Goal: Task Accomplishment & Management: Manage account settings

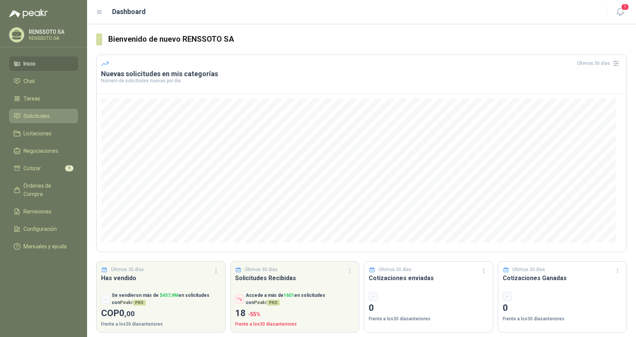
click at [31, 113] on span "Solicitudes" at bounding box center [36, 116] width 26 height 8
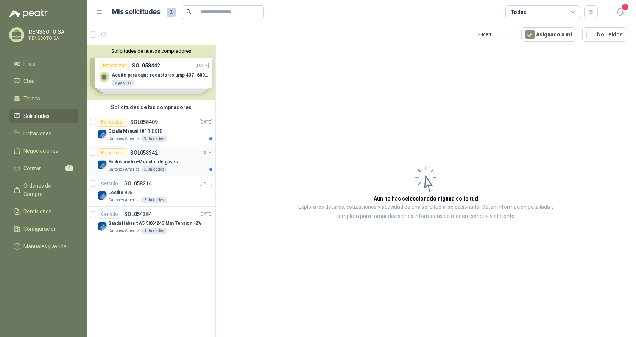
click at [122, 152] on div "Por cotizar" at bounding box center [113, 152] width 30 height 9
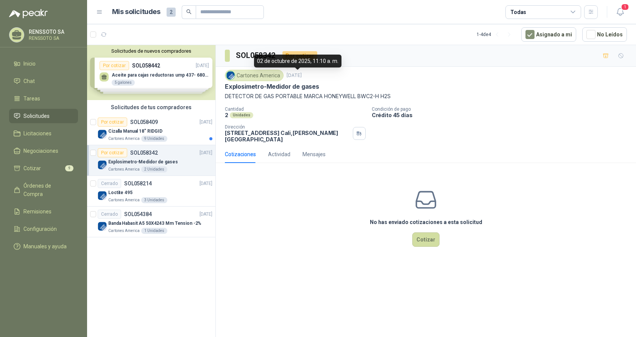
click at [295, 75] on p "[DATE]" at bounding box center [294, 75] width 15 height 7
click at [118, 122] on div "Por cotizar" at bounding box center [113, 121] width 30 height 9
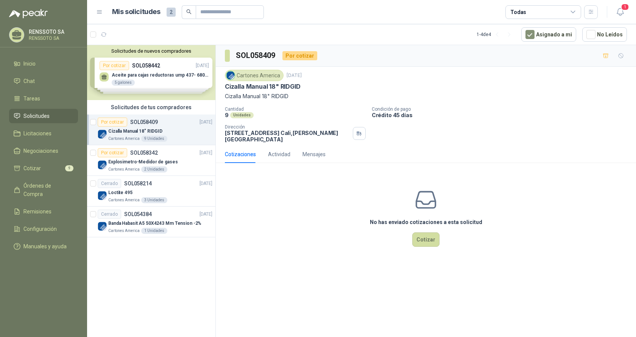
click at [300, 55] on div "Por cotizar" at bounding box center [299, 55] width 35 height 9
click at [202, 122] on p "[DATE]" at bounding box center [206, 121] width 13 height 7
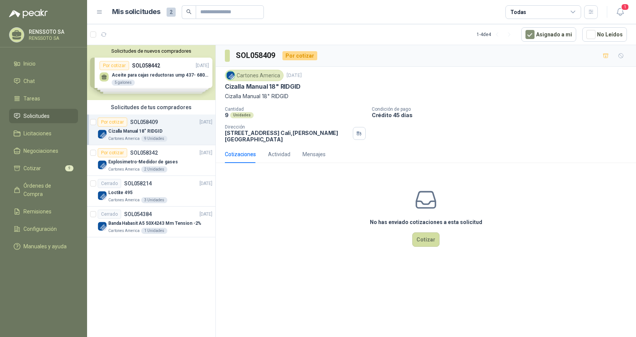
click at [260, 73] on div "Cartones America" at bounding box center [254, 75] width 59 height 11
click at [302, 75] on p "[DATE]" at bounding box center [294, 75] width 15 height 7
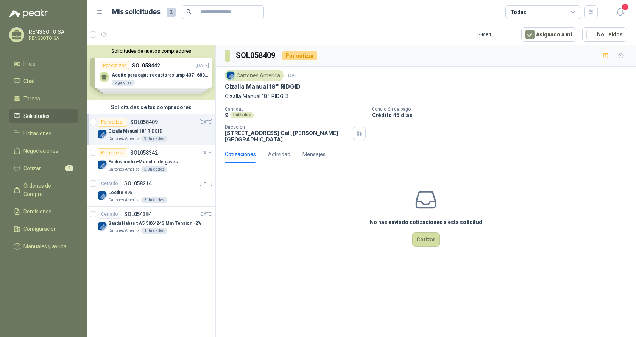
click at [322, 86] on div "Cizalla Manual 18" RIDGID" at bounding box center [426, 87] width 402 height 8
click at [229, 57] on span at bounding box center [227, 56] width 5 height 12
click at [259, 53] on h3 "SOL058409" at bounding box center [256, 56] width 41 height 12
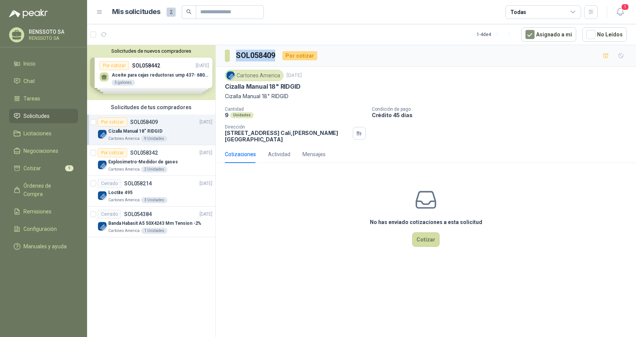
click at [259, 53] on h3 "SOL058409" at bounding box center [256, 56] width 41 height 12
drag, startPoint x: 293, startPoint y: 295, endPoint x: 293, endPoint y: 289, distance: 6.5
click at [293, 295] on div "SOL058409 Por cotizar Cartones America [DATE] Cizalla Manual 18" RIDGID Cizalla…" at bounding box center [426, 192] width 420 height 294
click at [281, 154] on div "Actividad" at bounding box center [279, 154] width 22 height 8
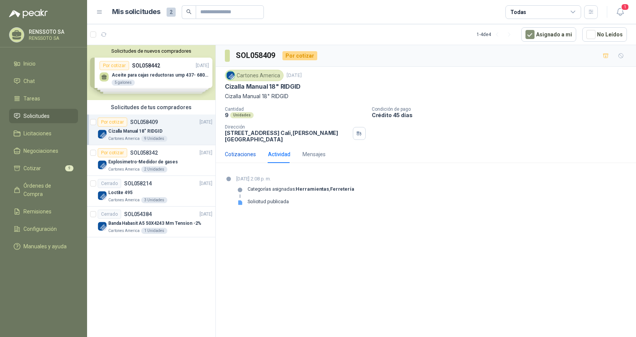
click at [239, 155] on div "Cotizaciones" at bounding box center [240, 154] width 31 height 8
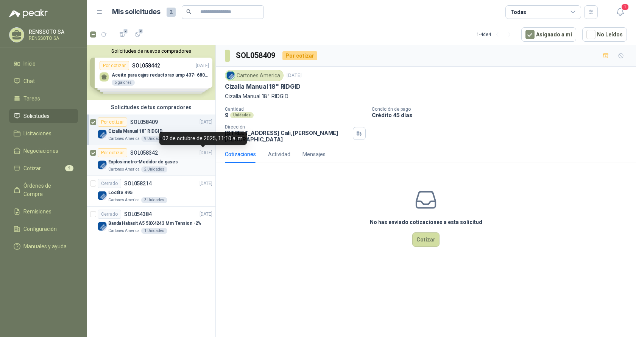
click at [200, 153] on p "[DATE]" at bounding box center [206, 152] width 13 height 7
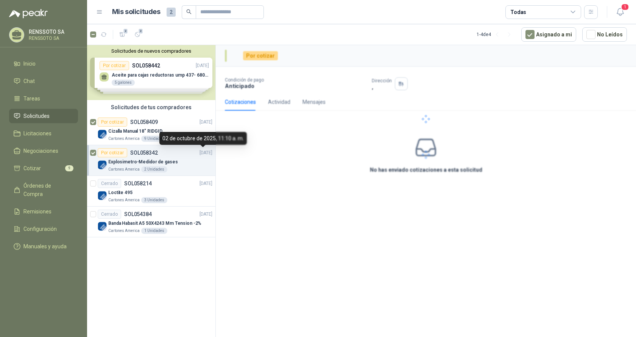
click at [200, 153] on p "[DATE]" at bounding box center [206, 152] width 13 height 7
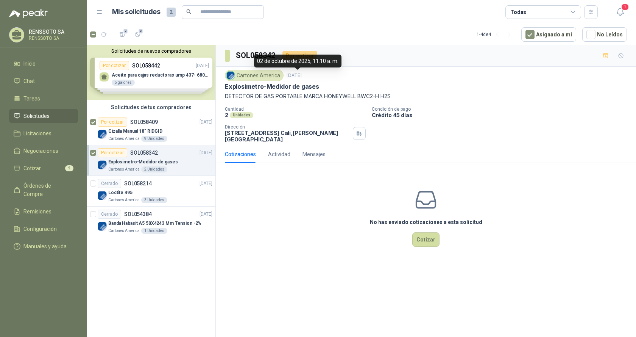
click at [293, 75] on p "[DATE]" at bounding box center [294, 75] width 15 height 7
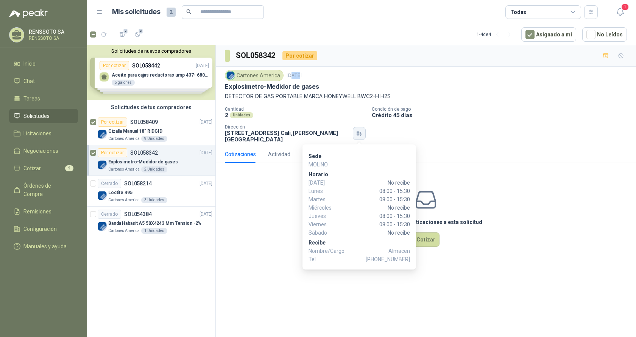
click at [358, 132] on icon "button" at bounding box center [358, 132] width 3 height 2
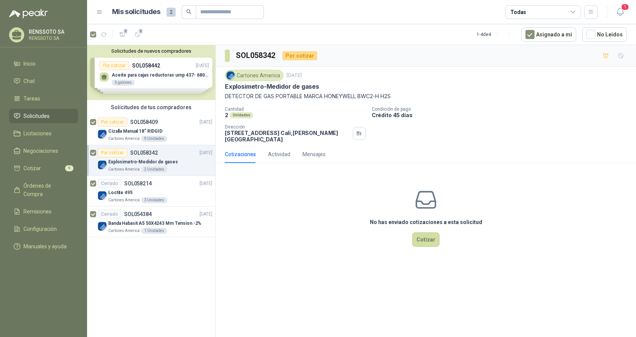
click at [338, 214] on div "No has enviado cotizaciones a esta solicitud Cotizar" at bounding box center [426, 217] width 420 height 97
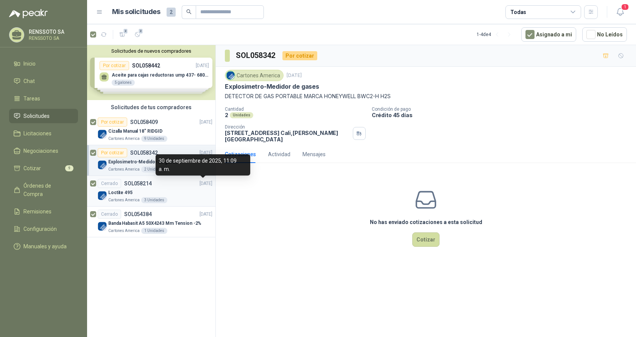
click at [200, 182] on p "[DATE]" at bounding box center [206, 183] width 13 height 7
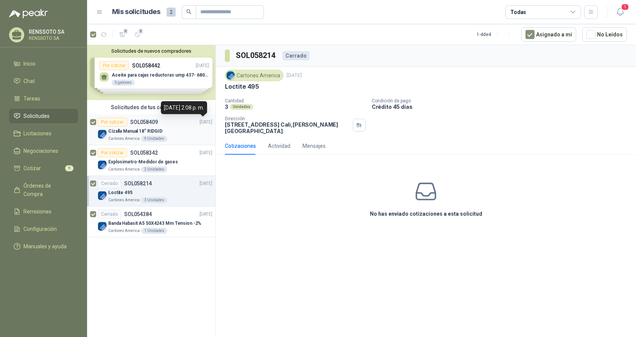
click at [201, 120] on p "[DATE]" at bounding box center [206, 121] width 13 height 7
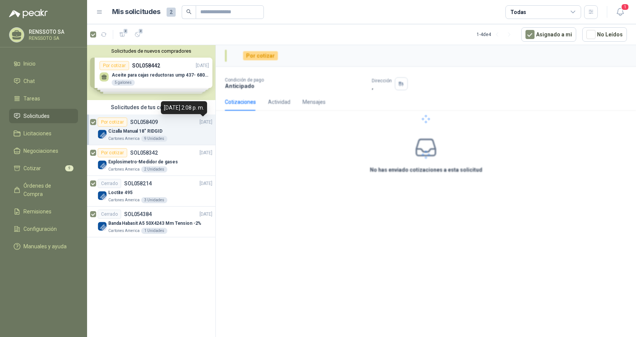
click at [201, 120] on p "[DATE]" at bounding box center [206, 121] width 13 height 7
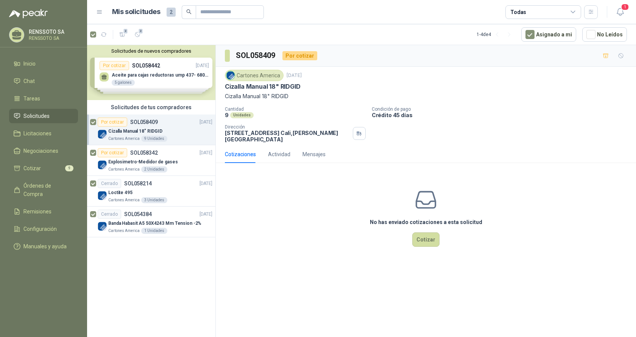
click at [260, 76] on div "Cartones America" at bounding box center [254, 75] width 59 height 11
click at [230, 75] on img at bounding box center [230, 75] width 8 height 8
click at [256, 87] on p "Cizalla Manual 18" RIDGID" at bounding box center [263, 87] width 76 height 8
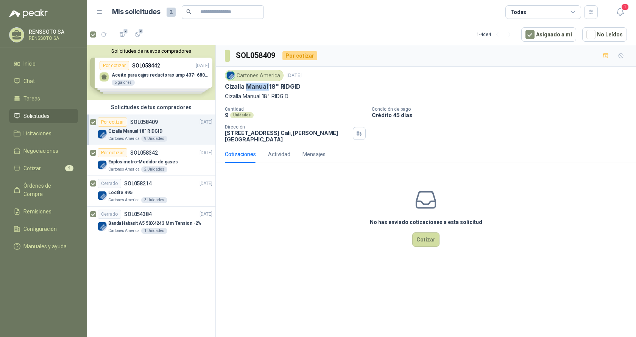
click at [256, 87] on p "Cizalla Manual 18" RIDGID" at bounding box center [263, 87] width 76 height 8
click at [256, 97] on p "Cizalla Manual 18" RIDGID" at bounding box center [426, 96] width 402 height 8
click at [242, 155] on div "Cotizaciones" at bounding box center [240, 154] width 31 height 8
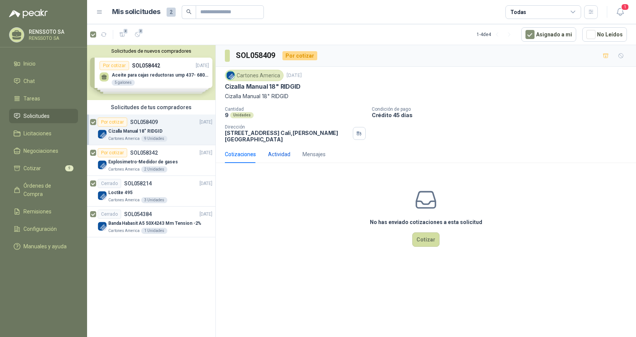
click at [277, 154] on div "Actividad" at bounding box center [279, 154] width 22 height 8
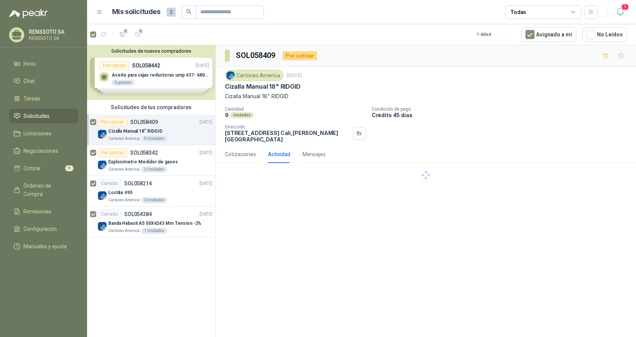
click at [301, 56] on div "Por cotizar" at bounding box center [299, 55] width 35 height 9
click at [325, 61] on div "SOL058409 Por cotizar" at bounding box center [426, 56] width 420 height 22
click at [559, 36] on button "Asignado a mi" at bounding box center [548, 34] width 55 height 14
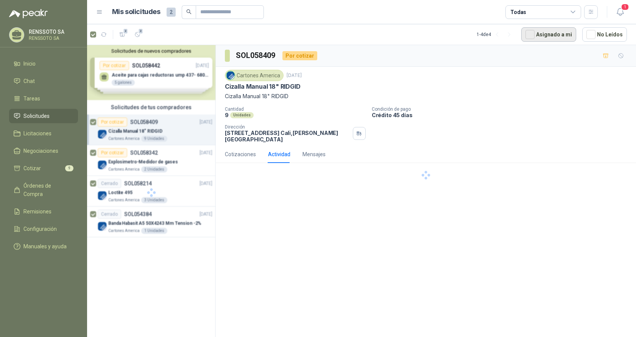
click at [559, 36] on button "Asignado a mi" at bounding box center [548, 34] width 55 height 14
click at [299, 189] on strong "Herramientas" at bounding box center [312, 189] width 33 height 6
click at [241, 191] on div at bounding box center [240, 189] width 5 height 5
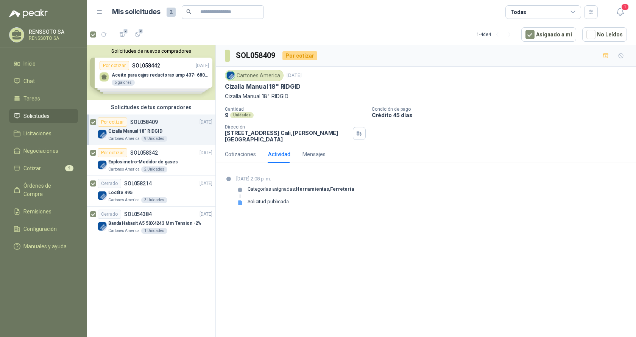
click at [266, 178] on p "[DATE] 2:08 p. m." at bounding box center [295, 179] width 118 height 8
click at [154, 137] on div "9 Unidades" at bounding box center [154, 139] width 26 height 6
click at [205, 120] on p "[DATE]" at bounding box center [206, 121] width 13 height 7
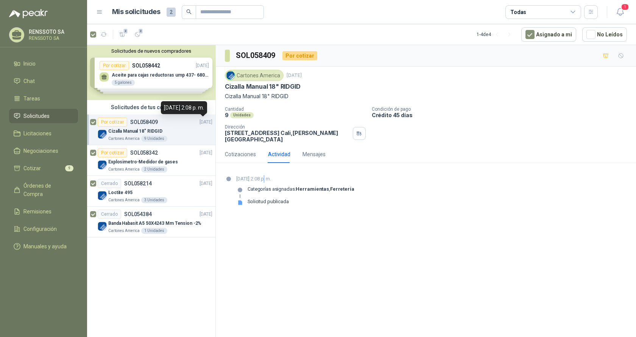
click at [205, 120] on p "[DATE]" at bounding box center [206, 121] width 13 height 7
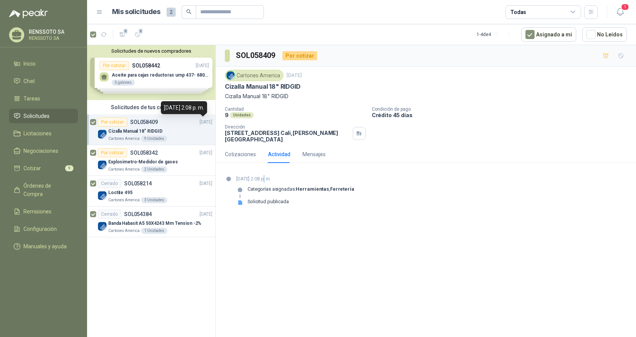
click at [205, 120] on p "[DATE]" at bounding box center [206, 121] width 13 height 7
drag, startPoint x: 206, startPoint y: 120, endPoint x: 147, endPoint y: 115, distance: 58.5
click at [200, 121] on p "[DATE]" at bounding box center [206, 121] width 13 height 7
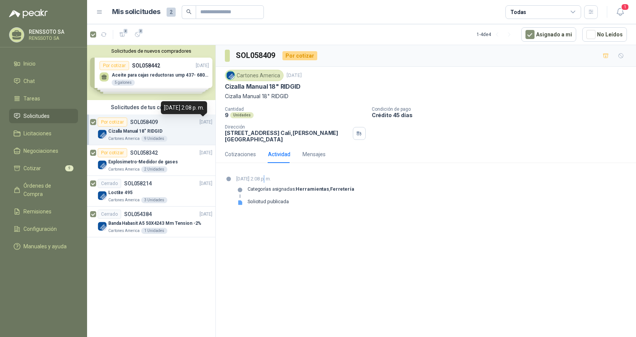
drag, startPoint x: 147, startPoint y: 115, endPoint x: 139, endPoint y: 115, distance: 8.7
drag, startPoint x: 139, startPoint y: 115, endPoint x: 431, endPoint y: 215, distance: 309.0
click at [430, 215] on section "[DATE] 2:08 p. m. Categorías asignadas: Herramientas , Ferretería Solicitud pub…" at bounding box center [426, 193] width 420 height 49
